Goal: Find specific page/section: Find specific page/section

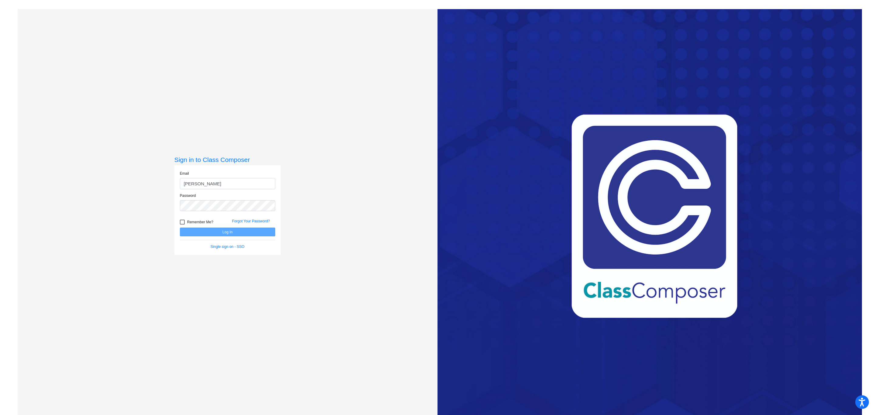
type input "[PERSON_NAME][EMAIL_ADDRESS][PERSON_NAME][PERSON_NAME][DOMAIN_NAME]"
click at [180, 228] on button "Log In" at bounding box center [227, 232] width 95 height 9
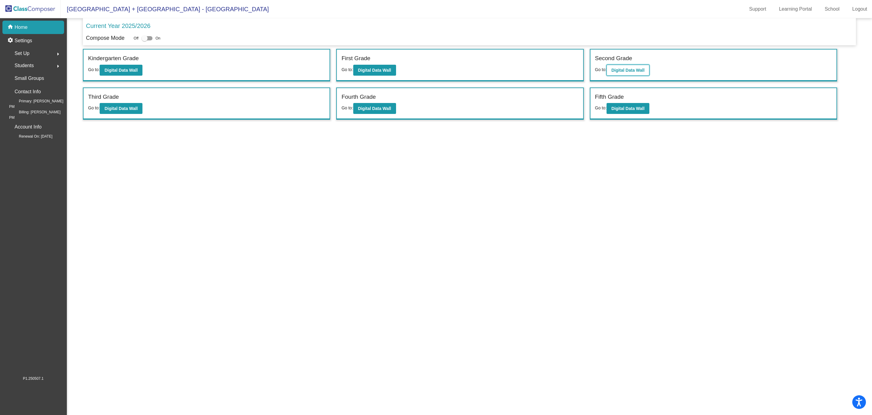
click at [621, 71] on b "Digital Data Wall" at bounding box center [628, 70] width 33 height 5
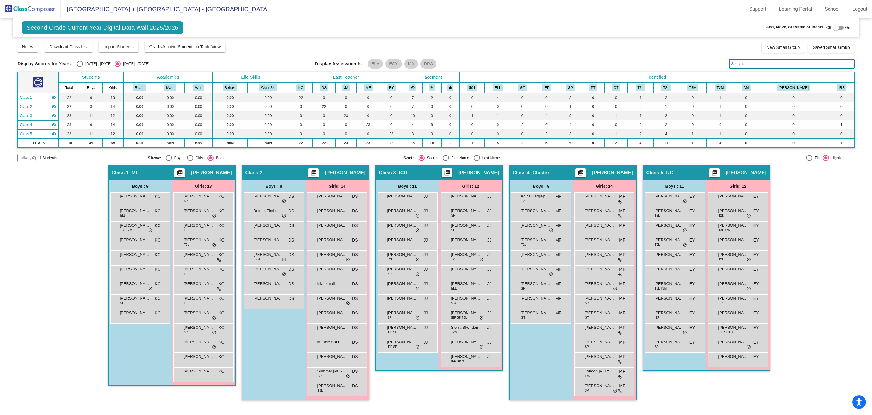
click at [782, 67] on input "text" at bounding box center [791, 64] width 125 height 10
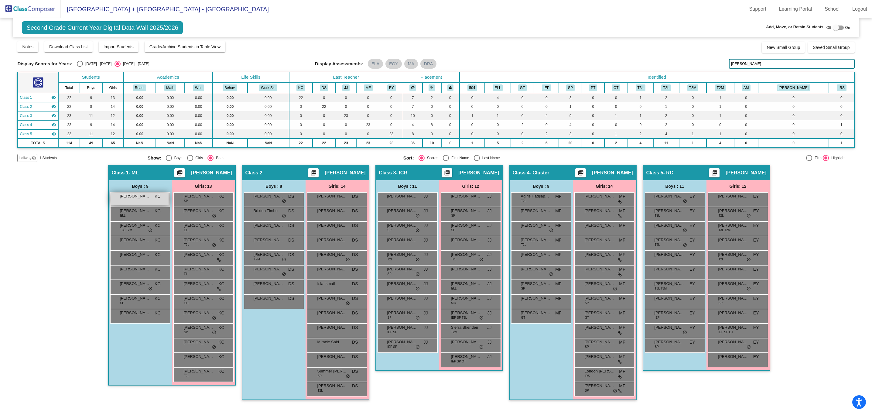
type input "[PERSON_NAME]"
click at [148, 196] on span "[PERSON_NAME]" at bounding box center [135, 196] width 30 height 6
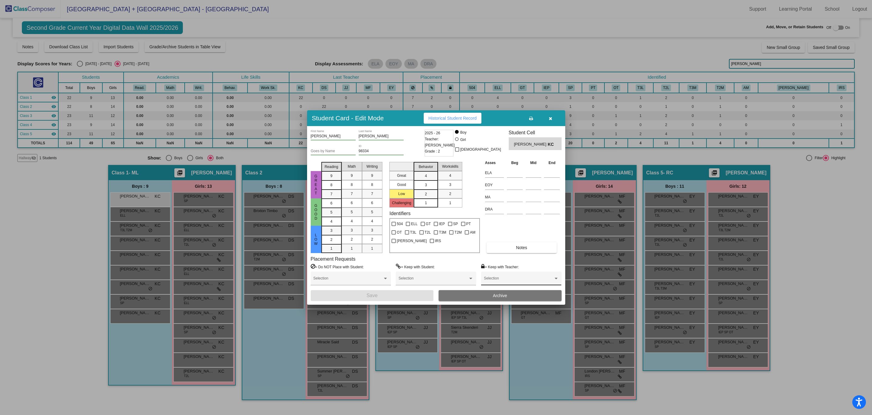
click at [544, 275] on div "Selection" at bounding box center [521, 279] width 75 height 11
click at [521, 263] on div at bounding box center [436, 207] width 872 height 415
click at [553, 116] on button "button" at bounding box center [550, 118] width 19 height 11
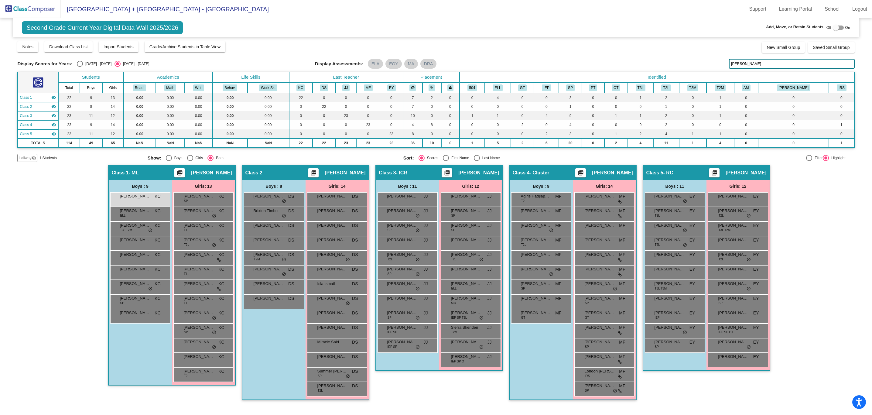
click at [60, 205] on div "Hallway - Hallway Class picture_as_pdf Add Student First Name Last Name Student…" at bounding box center [435, 285] width 837 height 241
